Goal: Information Seeking & Learning: Learn about a topic

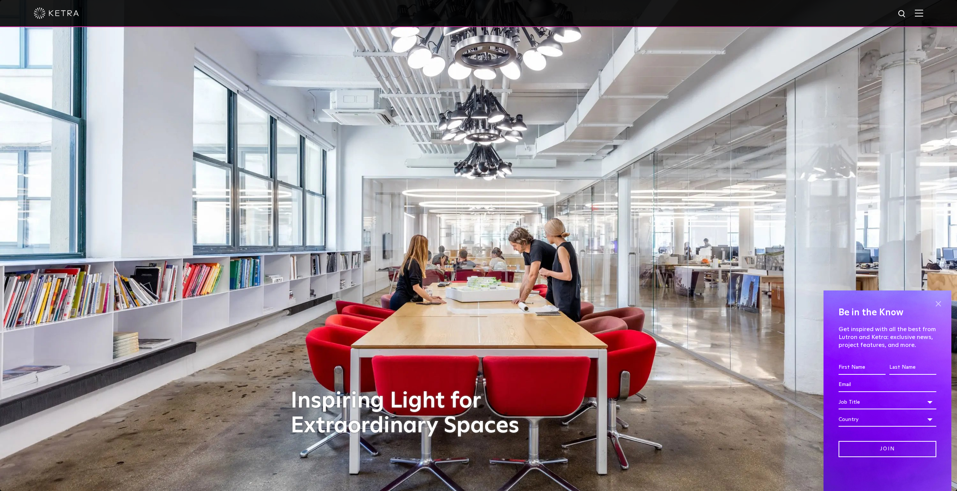
click at [939, 305] on span at bounding box center [937, 303] width 11 height 11
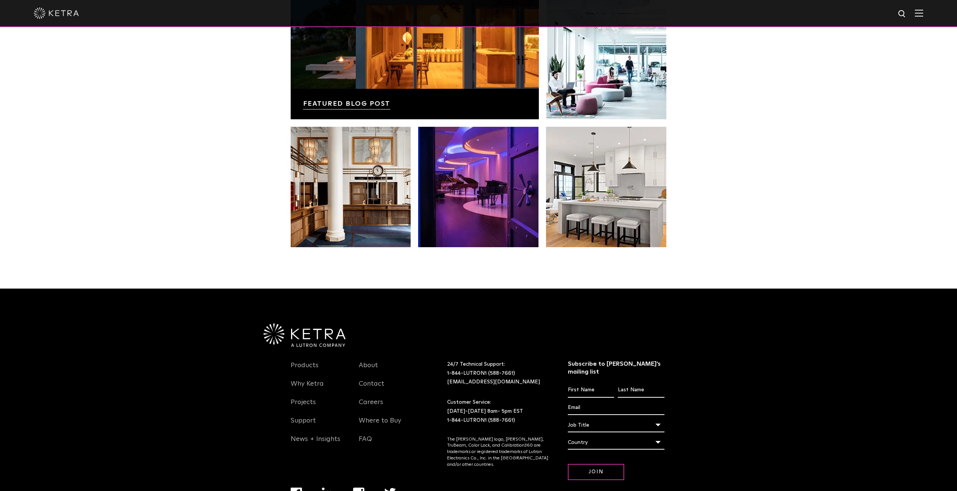
scroll to position [1581, 0]
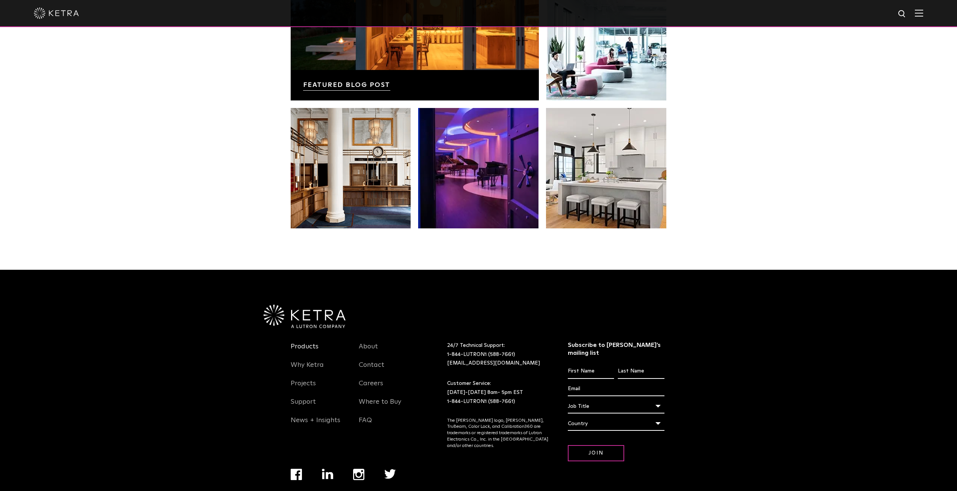
click at [316, 342] on link "Products" at bounding box center [305, 350] width 28 height 17
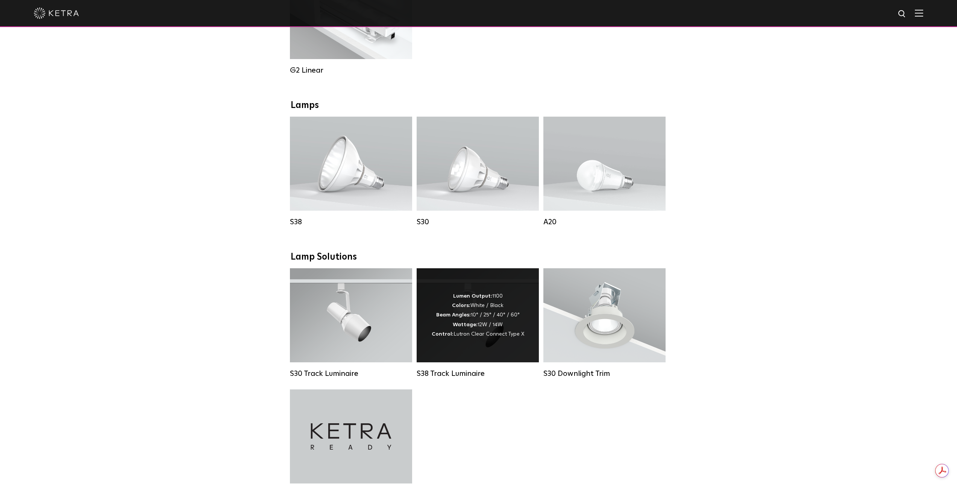
scroll to position [489, 0]
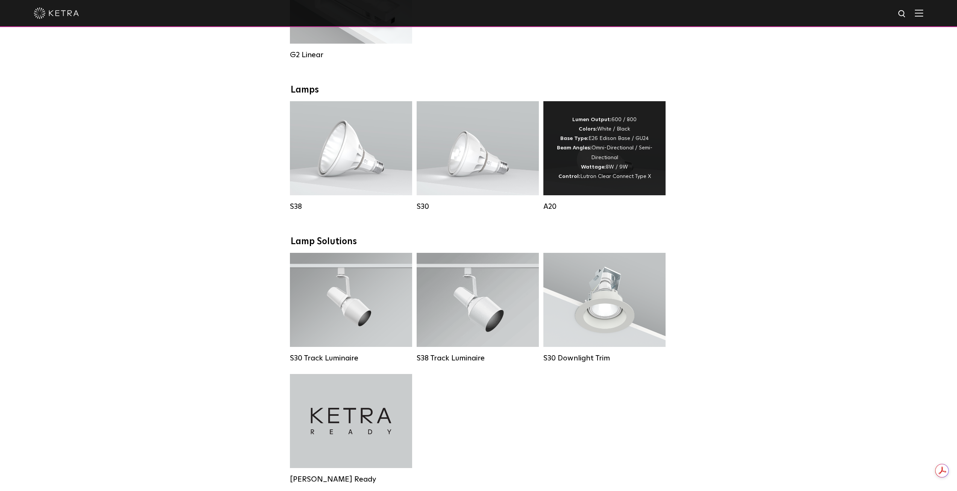
click at [648, 179] on span "Lutron Clear Connect Type X" at bounding box center [615, 176] width 71 height 5
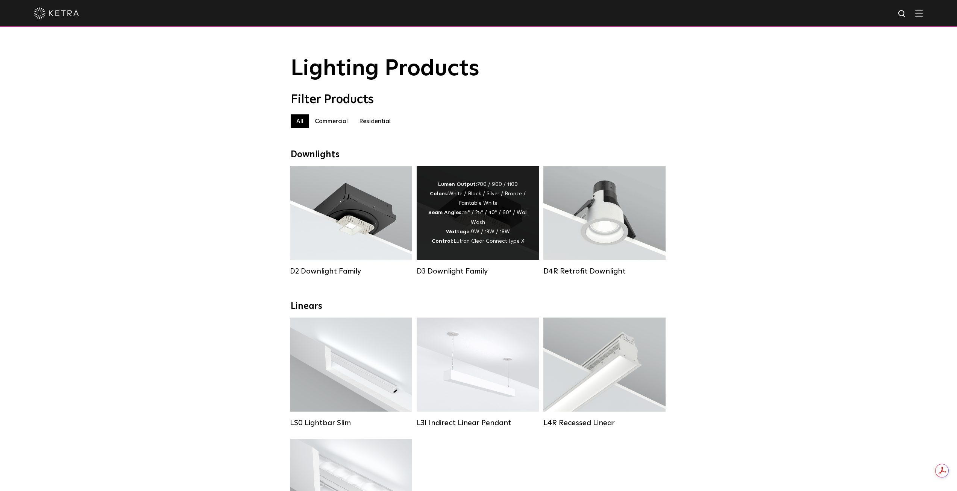
click at [468, 241] on div "Lumen Output: 700 / 900 / 1100 Colors: White / Black / Silver / Bronze / Painta…" at bounding box center [478, 213] width 100 height 66
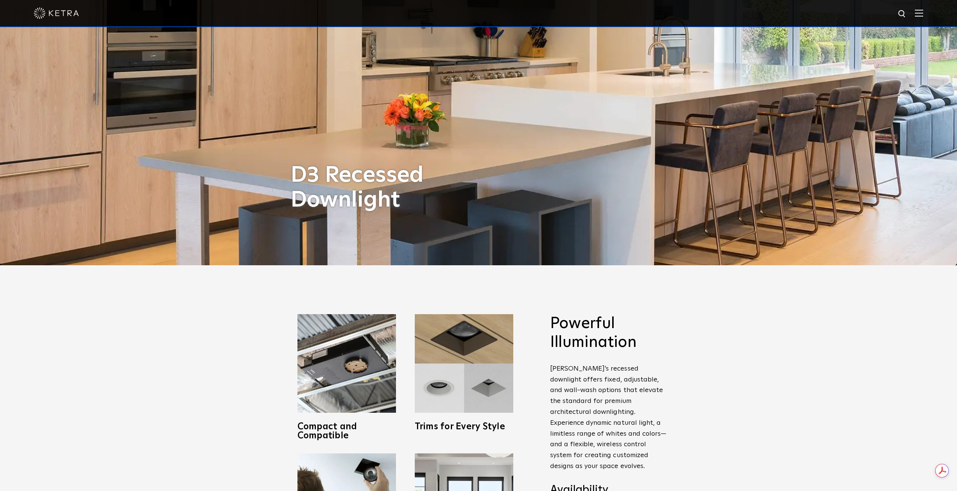
scroll to position [376, 0]
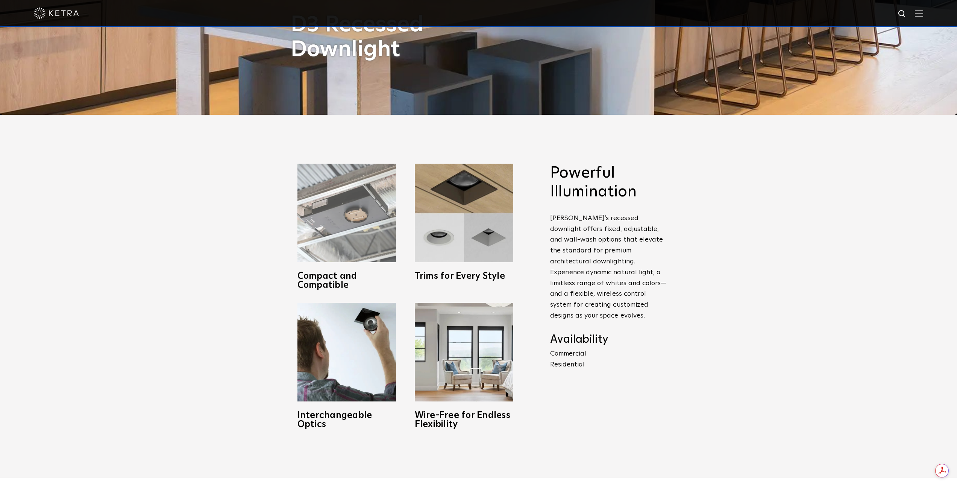
click at [365, 229] on img at bounding box center [346, 213] width 98 height 98
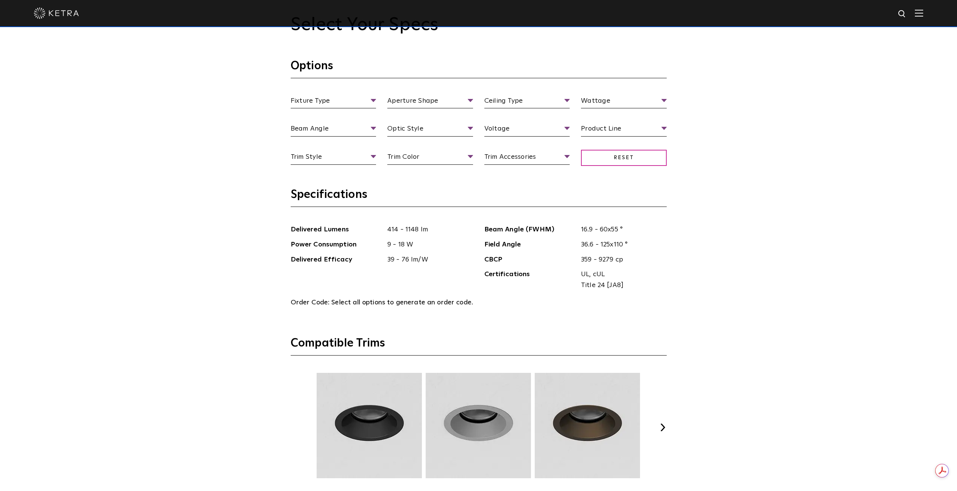
scroll to position [940, 0]
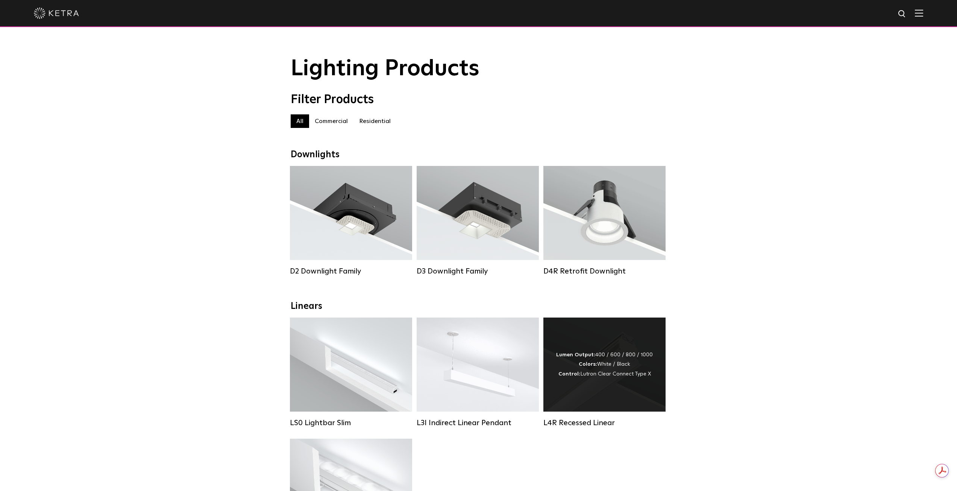
click at [592, 387] on div "Lumen Output: 400 / 600 / 800 / 1000 Colors: White / Black Control: Lutron Clea…" at bounding box center [604, 364] width 122 height 94
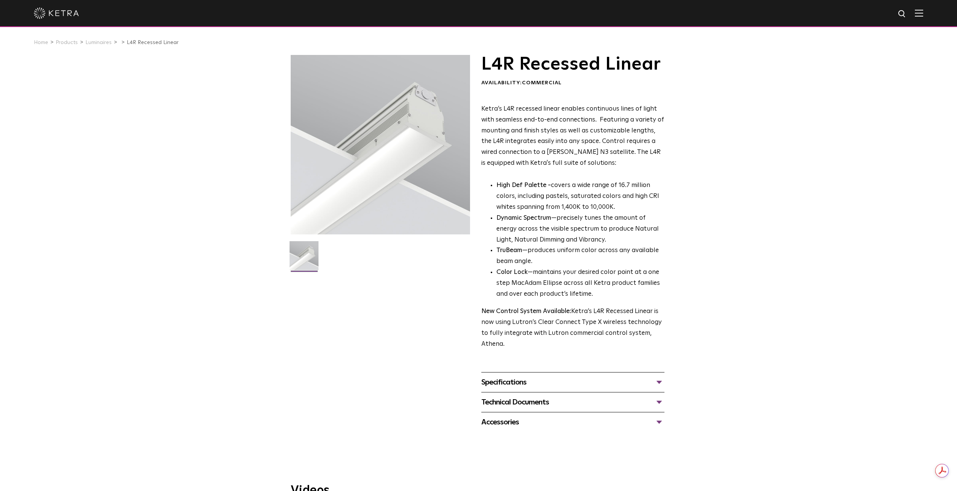
click at [305, 260] on img at bounding box center [303, 258] width 29 height 35
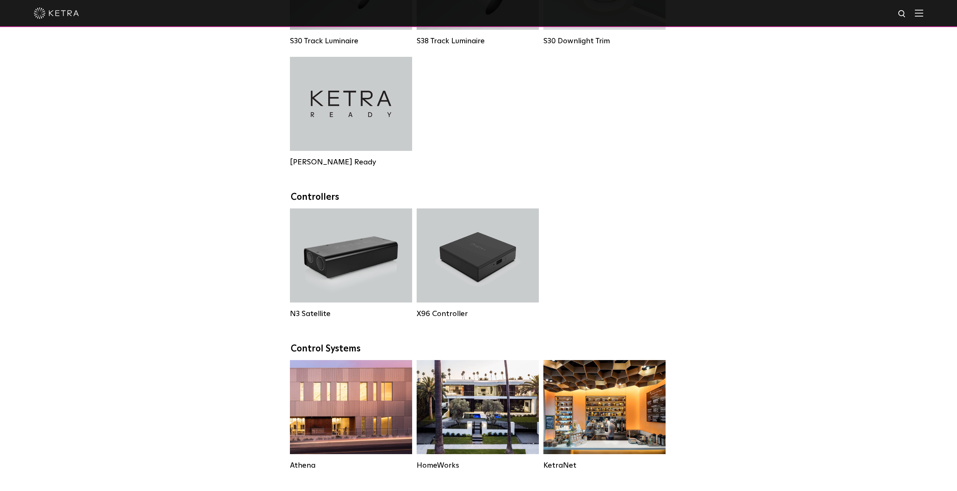
scroll to position [902, 0]
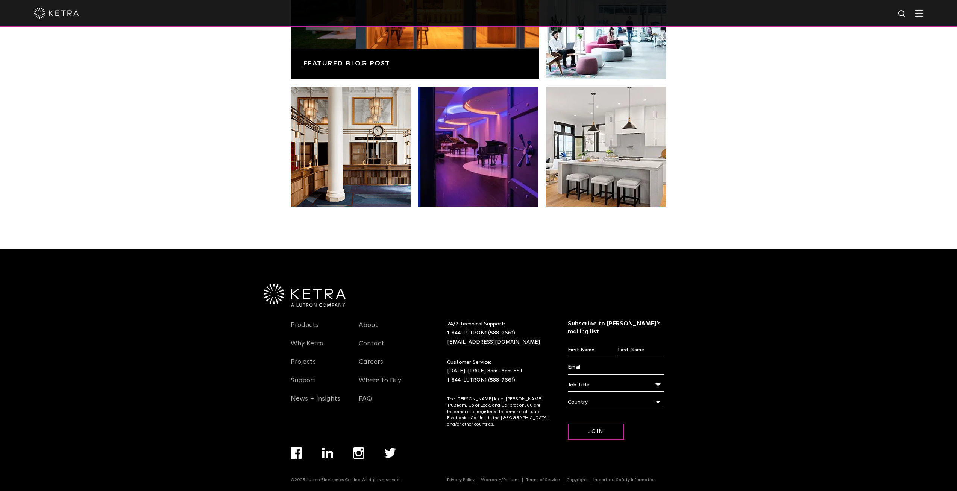
scroll to position [1581, 0]
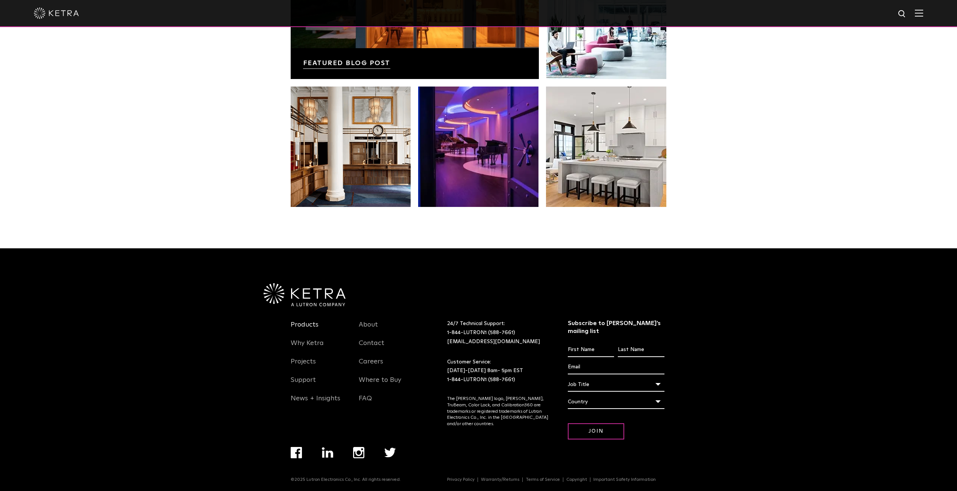
click at [313, 321] on link "Products" at bounding box center [305, 328] width 28 height 17
